Goal: Transaction & Acquisition: Purchase product/service

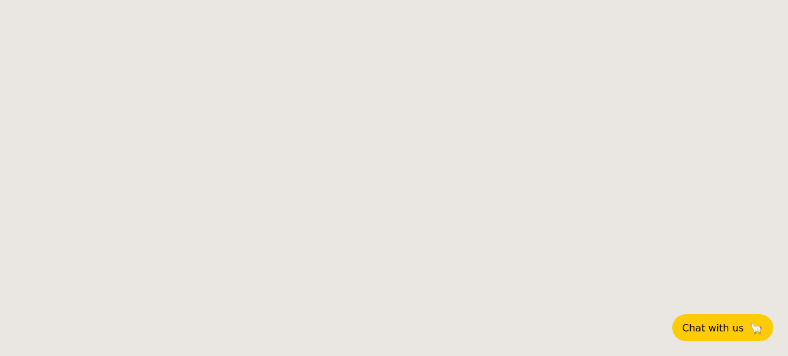
select select
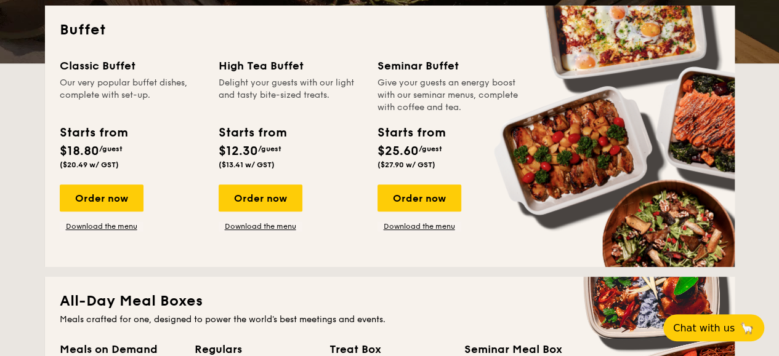
scroll to position [308, 0]
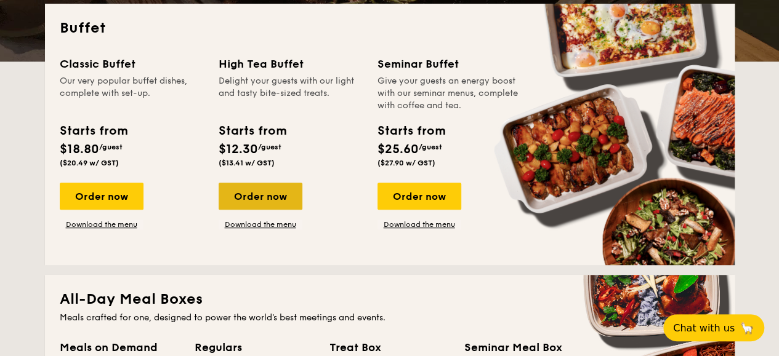
click at [249, 204] on div "Order now" at bounding box center [261, 196] width 84 height 27
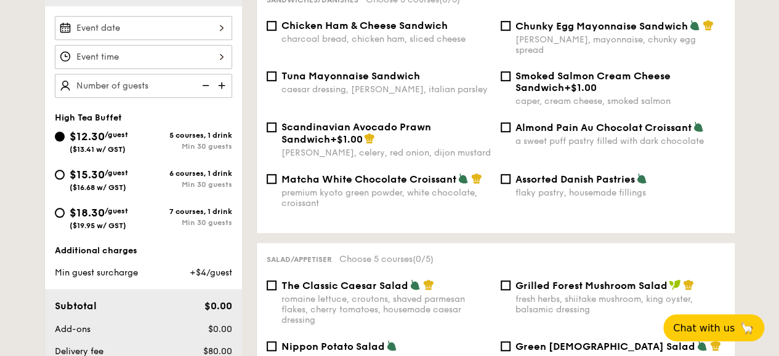
scroll to position [369, 0]
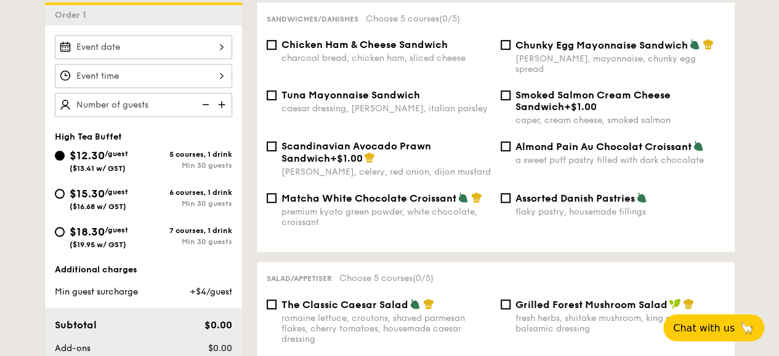
click at [92, 201] on span "$15.30" at bounding box center [87, 194] width 35 height 14
click at [65, 199] on input "$15.30 /guest ($16.68 w/ GST) 6 courses, 1 drink Min 30 guests" at bounding box center [60, 194] width 10 height 10
radio input "true"
type input "50 guests"
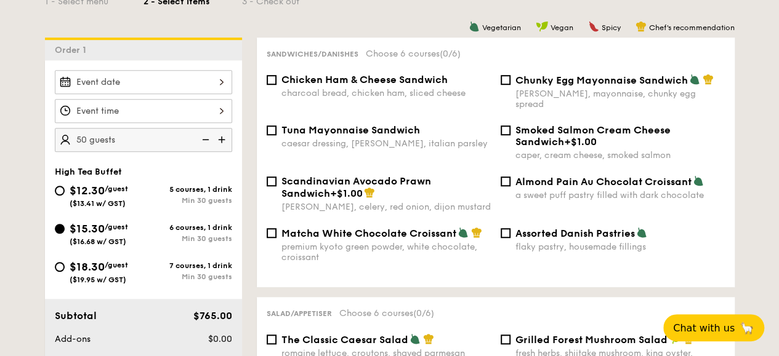
scroll to position [308, 0]
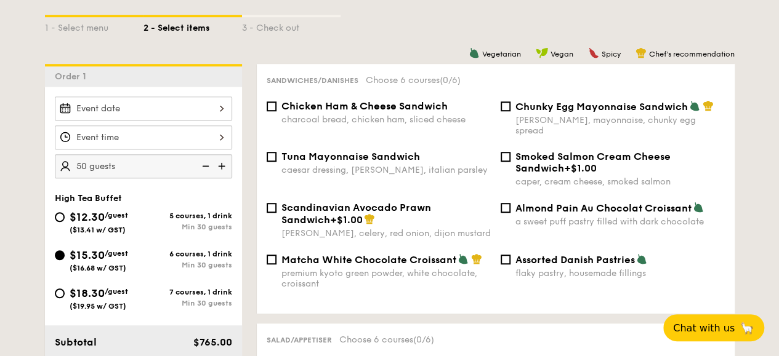
click at [515, 113] on span "Chunky Egg Mayonnaise Sandwich" at bounding box center [601, 107] width 172 height 12
click at [510, 111] on input "Chunky Egg Mayonnaise Sandwich dijon mustard, mayonnaise, chunky egg spread" at bounding box center [505, 107] width 10 height 10
checkbox input "true"
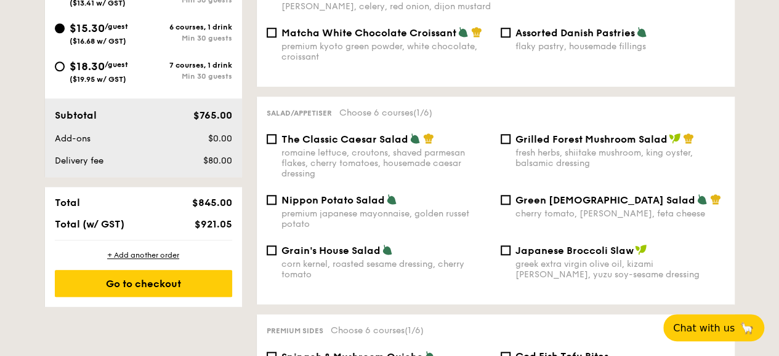
scroll to position [554, 0]
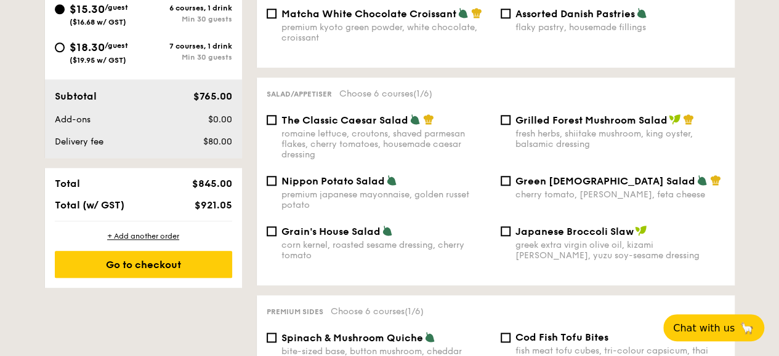
click at [338, 187] on span "Nippon Potato Salad" at bounding box center [332, 181] width 103 height 12
click at [276, 186] on input "Nippon Potato Salad premium japanese mayonnaise, golden russet potato" at bounding box center [272, 181] width 10 height 10
checkbox input "true"
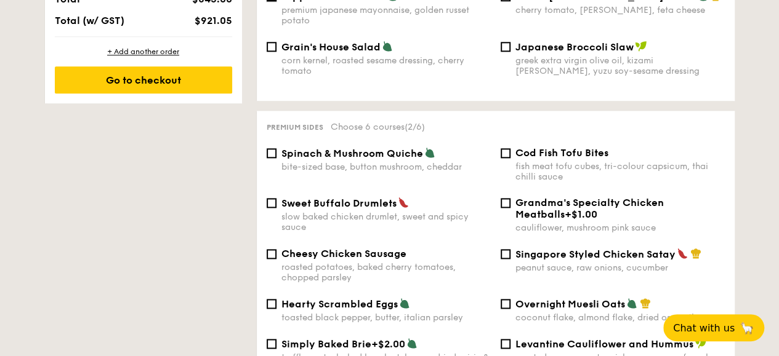
scroll to position [800, 0]
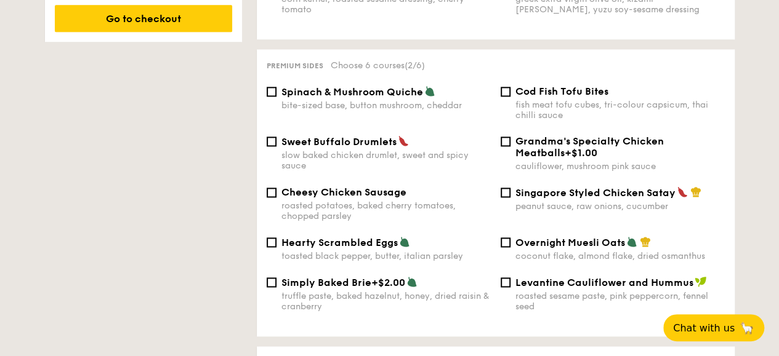
click at [549, 97] on span "Cod Fish Tofu Bites" at bounding box center [561, 92] width 93 height 12
click at [510, 97] on input "Cod Fish Tofu Bites fish meat tofu cubes, tri-colour capsicum, thai chilli sauce" at bounding box center [505, 92] width 10 height 10
checkbox input "true"
click at [576, 199] on span "Singapore Styled Chicken Satay" at bounding box center [595, 193] width 160 height 12
click at [510, 198] on input "Singapore Styled Chicken Satay peanut sauce, raw onions, cucumber" at bounding box center [505, 193] width 10 height 10
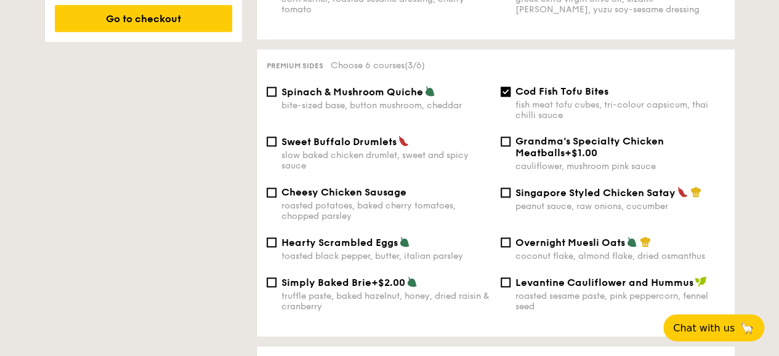
checkbox input "true"
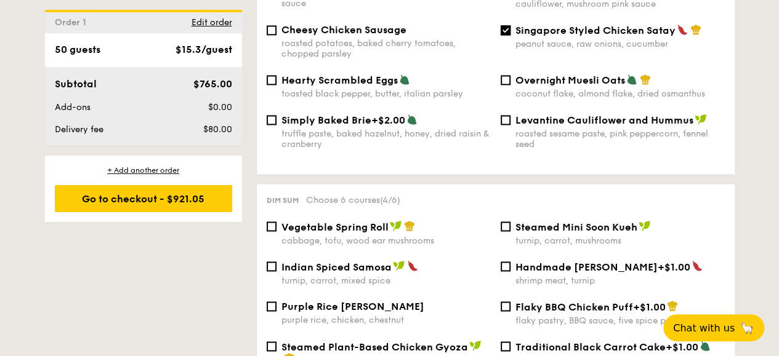
scroll to position [985, 0]
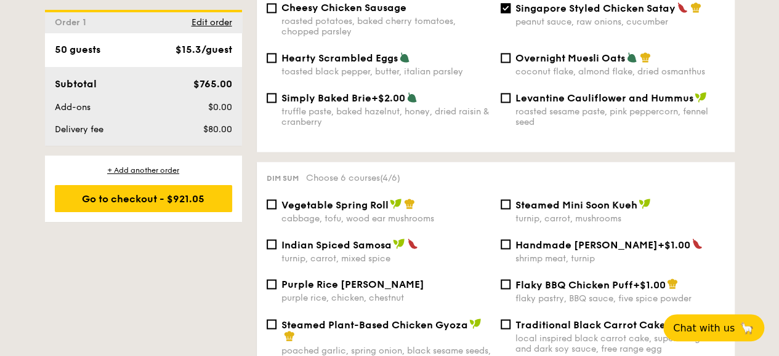
click at [295, 211] on span "Vegetable Spring Roll" at bounding box center [334, 205] width 107 height 12
click at [276, 209] on input "Vegetable Spring Roll cabbage, tofu, wood ear mushrooms" at bounding box center [272, 204] width 10 height 10
checkbox input "true"
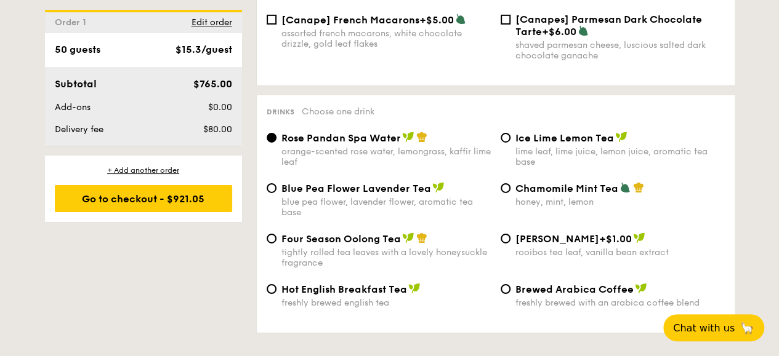
scroll to position [2031, 0]
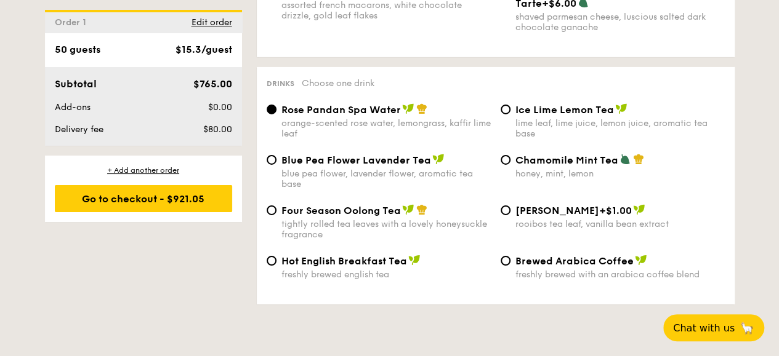
click at [525, 127] on div "lime leaf, lime juice, lemon juice, aromatic tea base" at bounding box center [619, 128] width 209 height 21
click at [510, 114] on input "Ice Lime Lemon Tea lime leaf, lime juice, lemon juice, aromatic tea base" at bounding box center [505, 110] width 10 height 10
radio input "true"
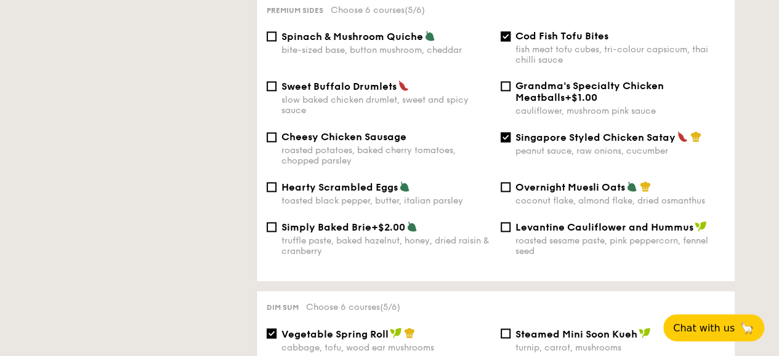
scroll to position [800, 0]
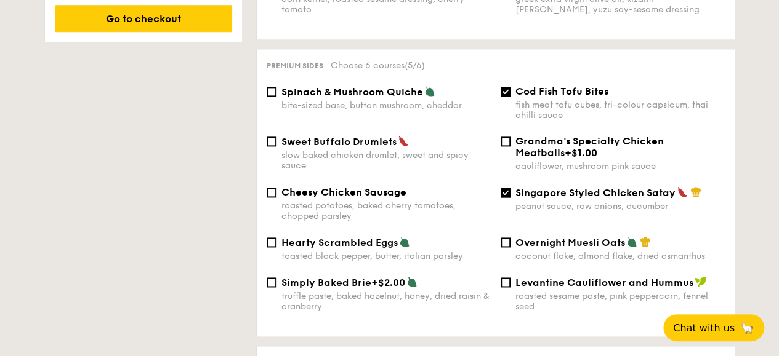
click at [387, 105] on div "bite-sized base, button mushroom, cheddar" at bounding box center [385, 105] width 209 height 10
click at [276, 97] on input "Spinach & Mushroom Quiche bite-sized base, button mushroom, cheddar" at bounding box center [272, 92] width 10 height 10
checkbox input "true"
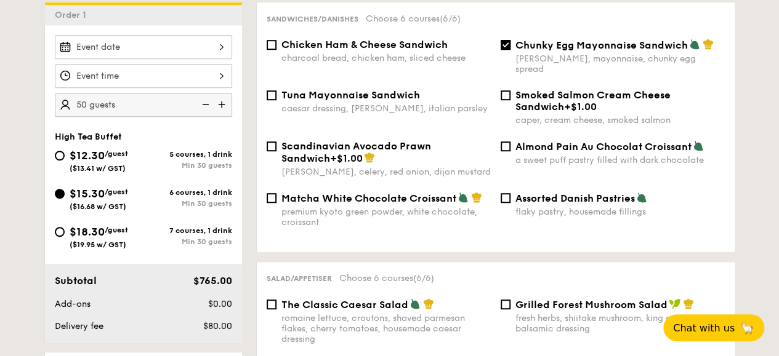
scroll to position [0, 0]
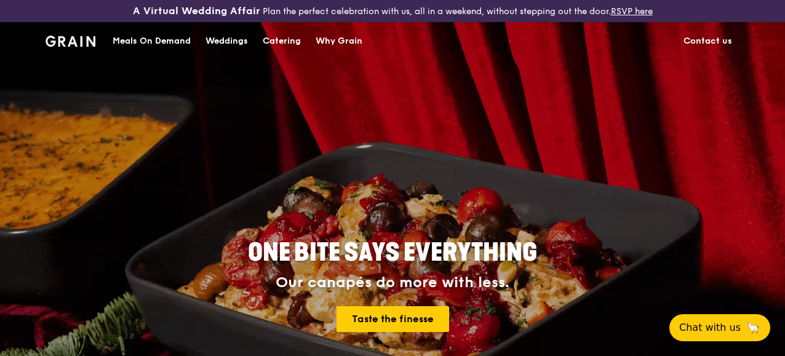
click at [320, 49] on div "Why Grain" at bounding box center [339, 41] width 47 height 37
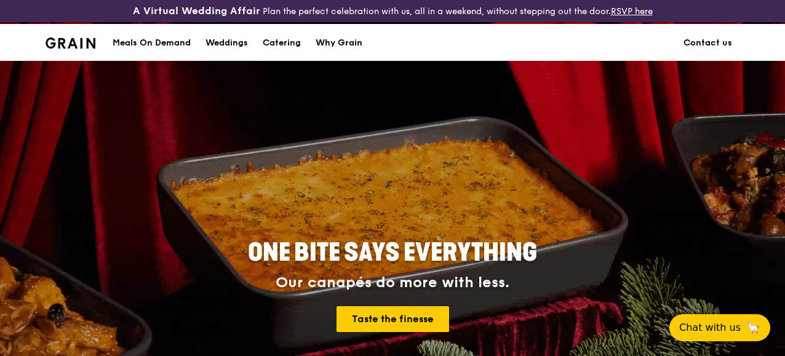
scroll to position [34, 0]
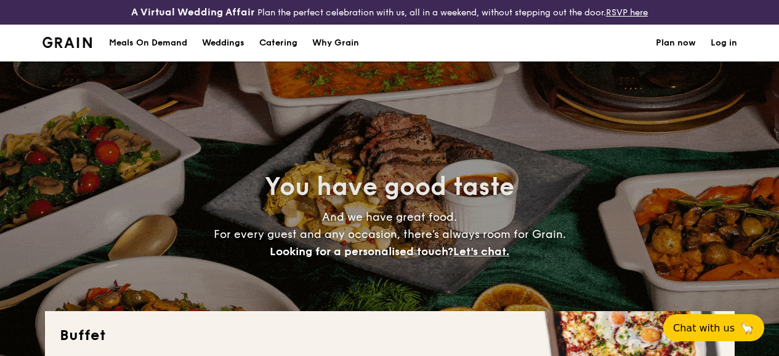
select select
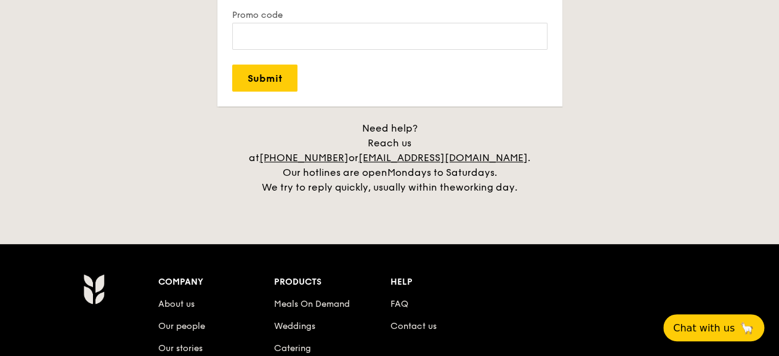
scroll to position [2524, 0]
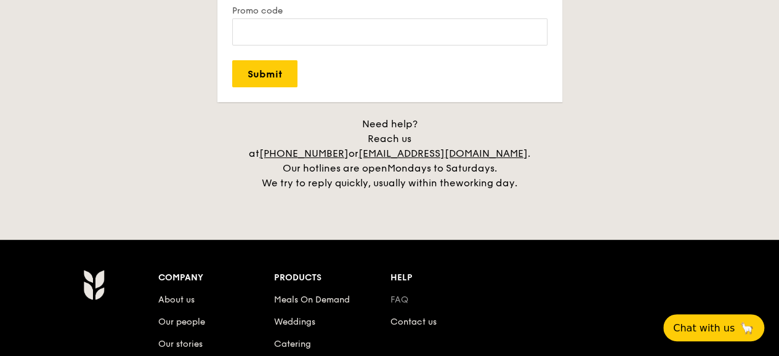
click at [391, 295] on link "FAQ" at bounding box center [399, 300] width 18 height 10
